Goal: Information Seeking & Learning: Understand process/instructions

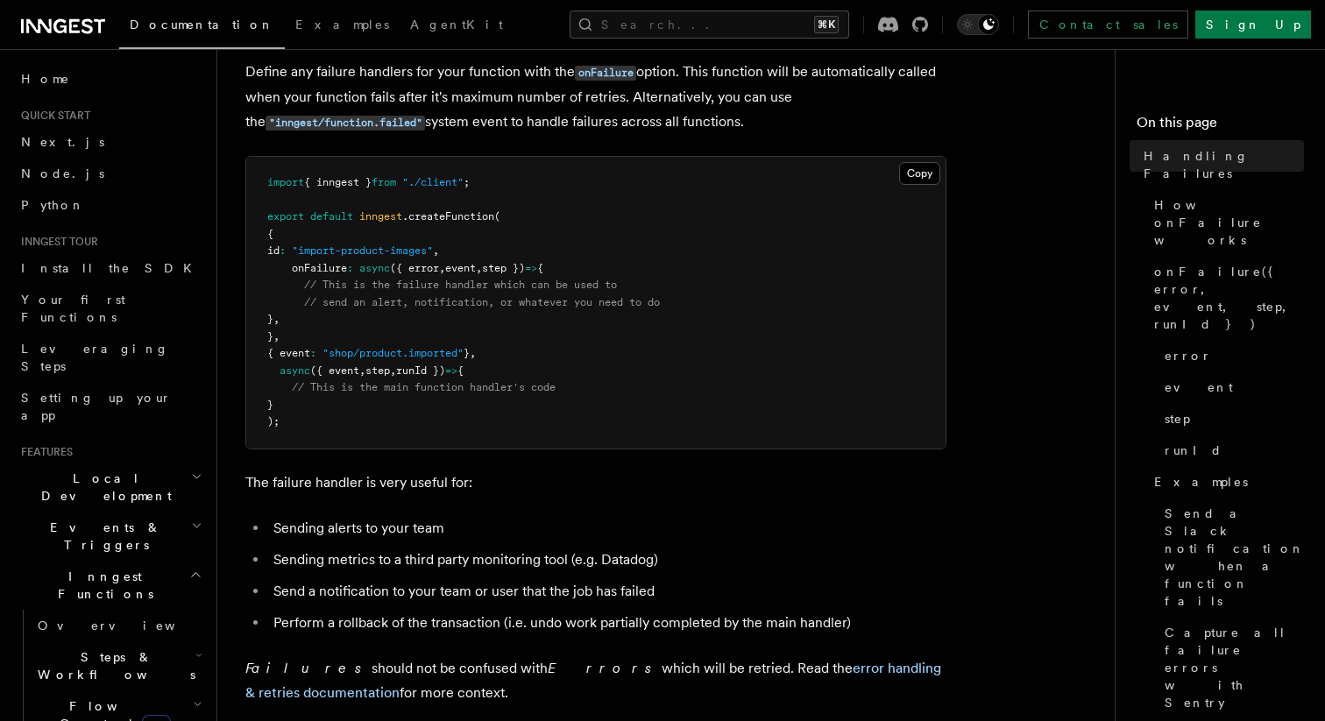
scroll to position [100, 0]
click at [331, 274] on span "onFailure" at bounding box center [319, 270] width 55 height 12
copy span "onFailure"
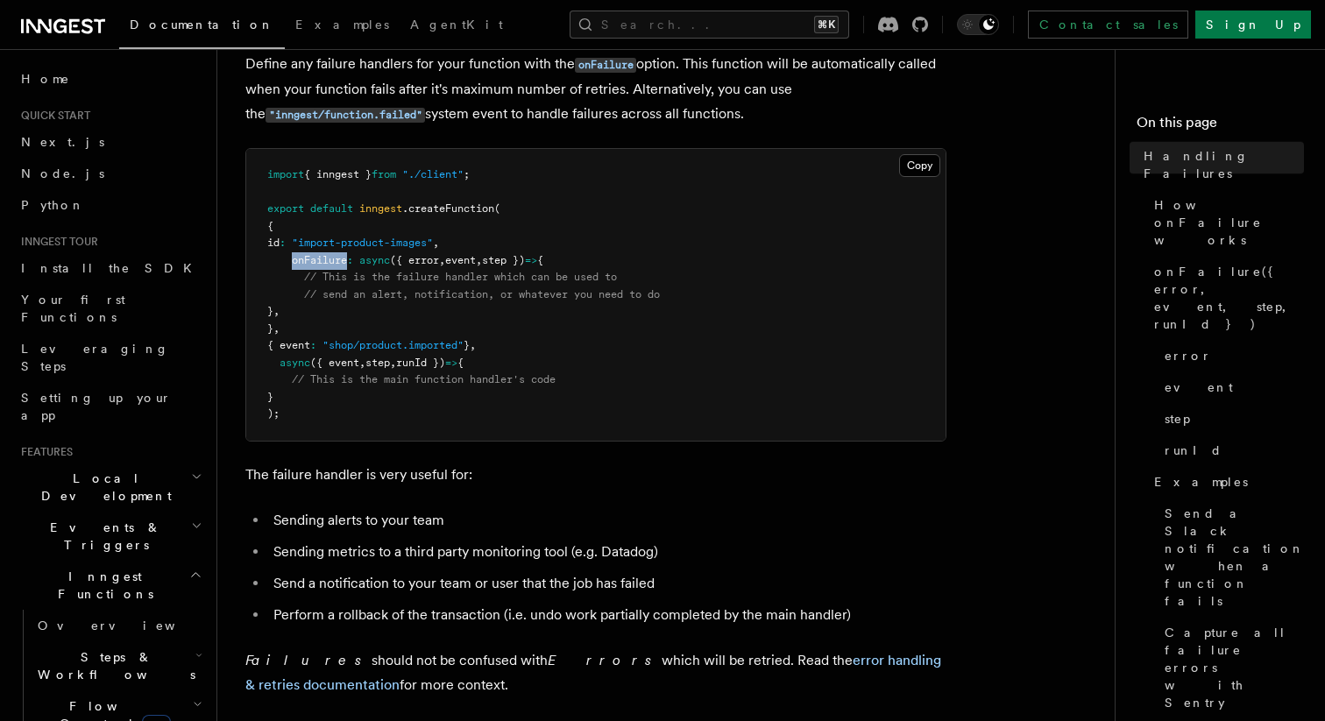
scroll to position [151, 0]
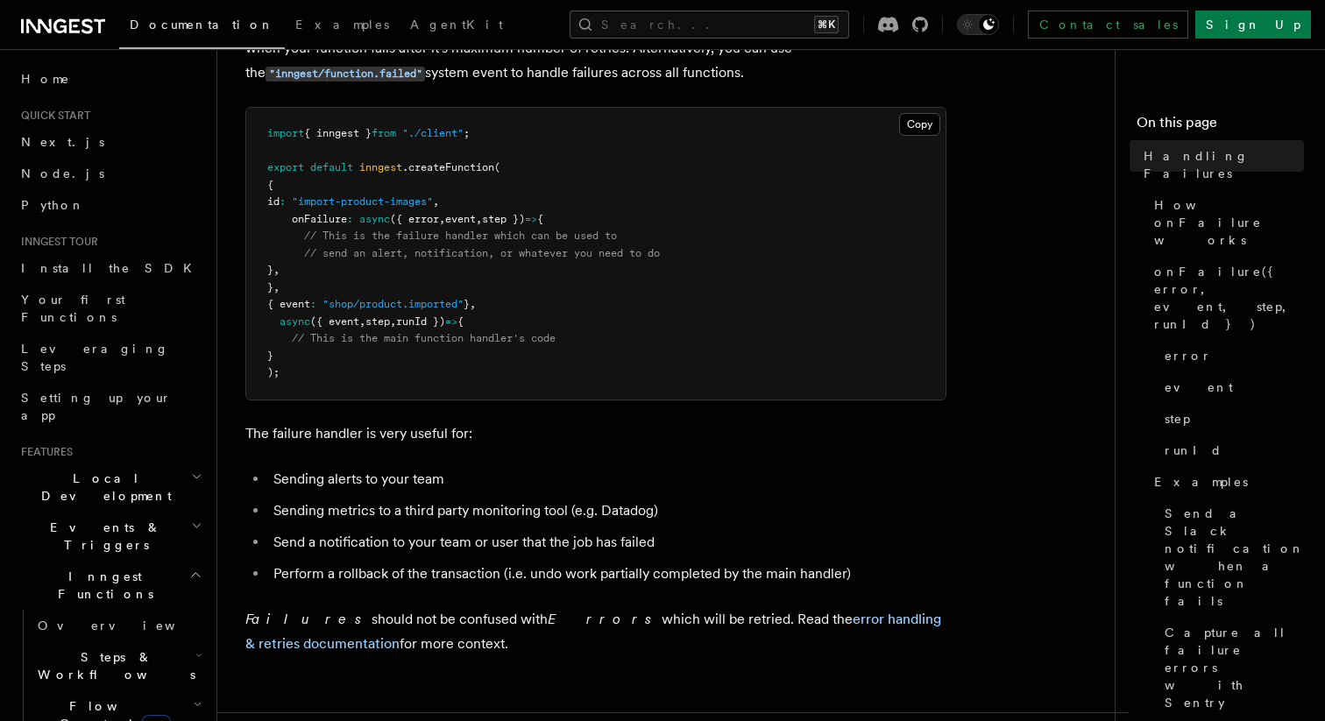
click at [539, 212] on pre "import { inngest } from "./client" ; export default inngest .createFunction ( {…" at bounding box center [595, 254] width 699 height 292
drag, startPoint x: 552, startPoint y: 222, endPoint x: 364, endPoint y: 218, distance: 188.5
click at [364, 218] on span "onFailure : async ({ error , event , step }) => {" at bounding box center [405, 219] width 276 height 12
copy span "async ({ error , event , step })"
